Goal: Transaction & Acquisition: Purchase product/service

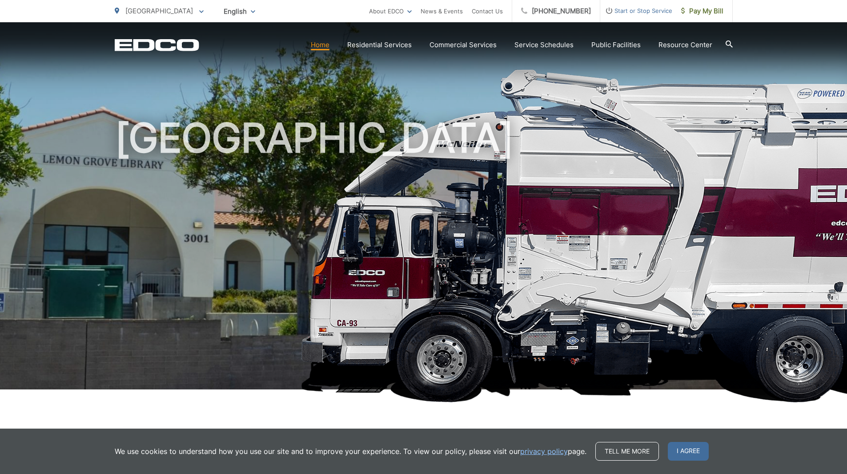
click at [660, 11] on span "Start or Stop Service" at bounding box center [636, 10] width 72 height 11
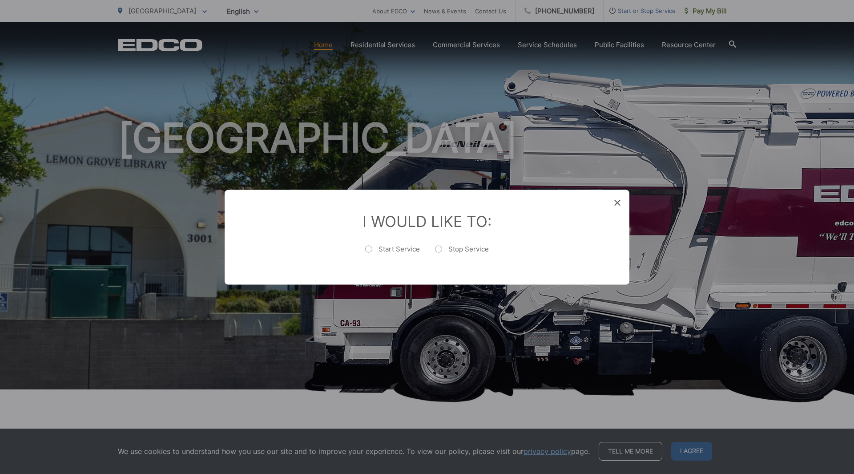
click at [616, 199] on span at bounding box center [617, 202] width 6 height 9
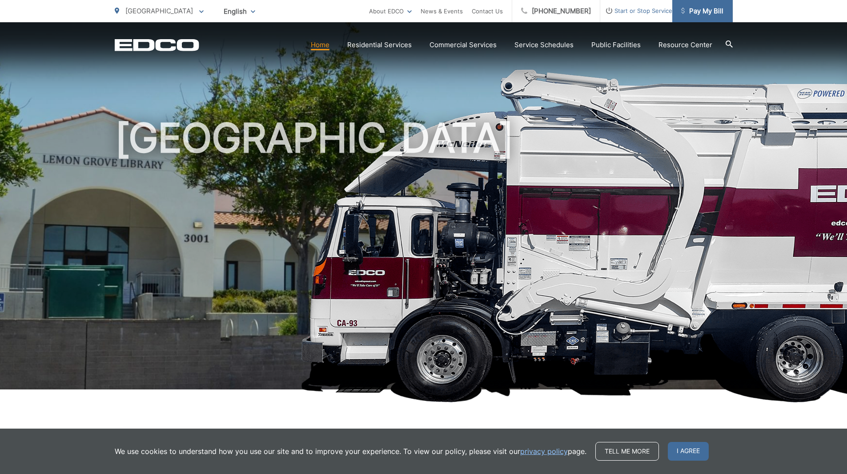
click at [705, 14] on span "Pay My Bill" at bounding box center [702, 11] width 42 height 11
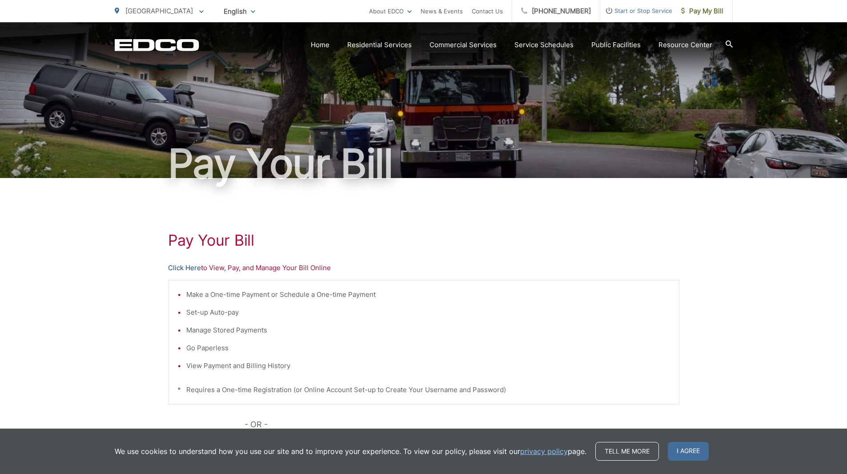
click at [193, 267] on link "Click Here" at bounding box center [184, 267] width 33 height 11
click at [187, 270] on link "Click Here" at bounding box center [184, 267] width 33 height 11
